Goal: Transaction & Acquisition: Book appointment/travel/reservation

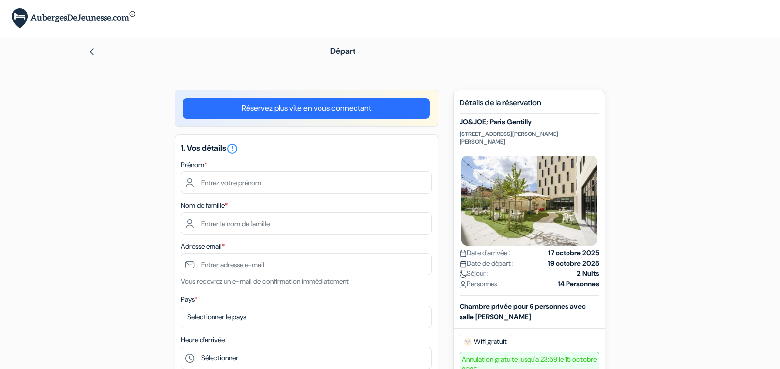
click at [90, 53] on img at bounding box center [92, 52] width 8 height 8
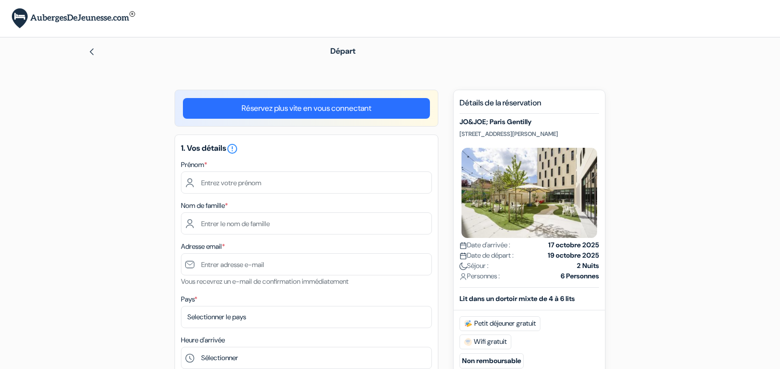
click at [91, 49] on img at bounding box center [92, 52] width 8 height 8
